Goal: Obtain resource: Download file/media

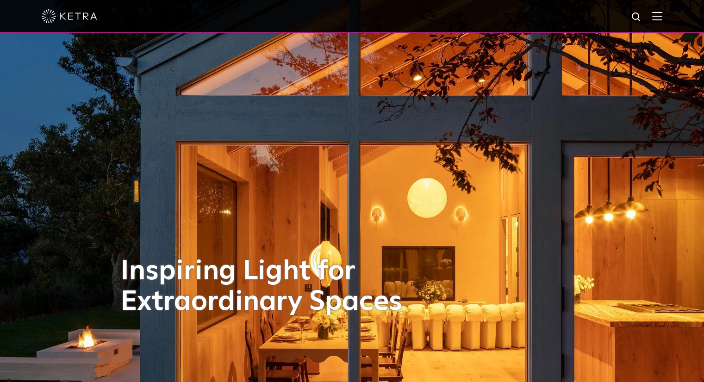
click at [662, 14] on img at bounding box center [657, 16] width 10 height 9
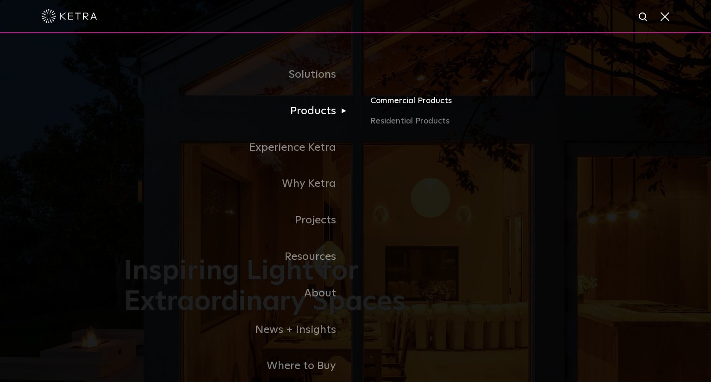
click at [402, 103] on link "Commercial Products" at bounding box center [478, 104] width 216 height 20
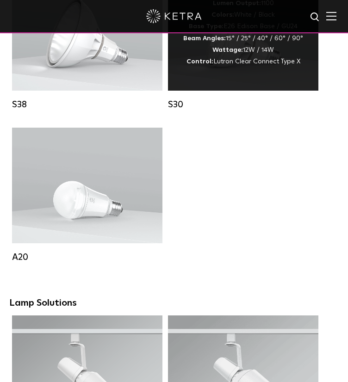
scroll to position [892, 0]
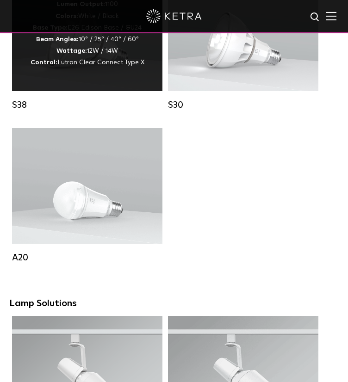
click at [119, 68] on p "Lumen Output: 1100 Colors: White / Black Base Type: E26 Edison Base / GU24 Beam…" at bounding box center [88, 34] width 114 height 70
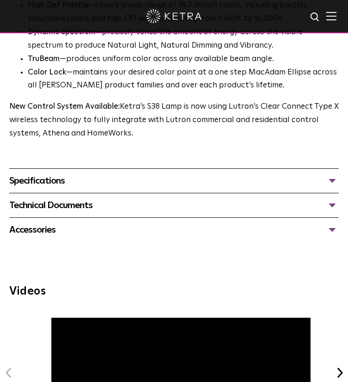
scroll to position [648, 0]
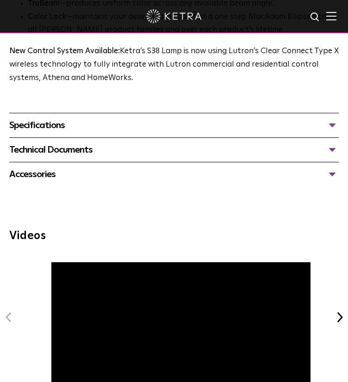
click at [250, 150] on div "Technical Documents" at bounding box center [173, 149] width 329 height 15
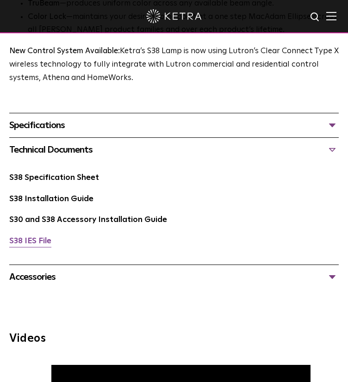
click at [22, 244] on link "S38 IES File" at bounding box center [30, 241] width 42 height 8
